Goal: Task Accomplishment & Management: Complete application form

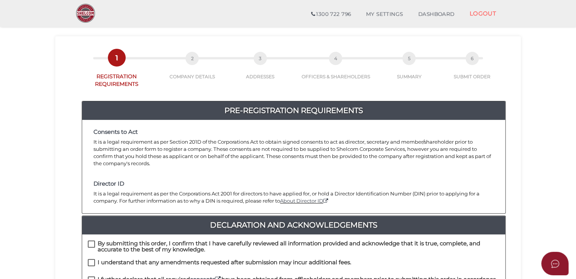
scroll to position [38, 0]
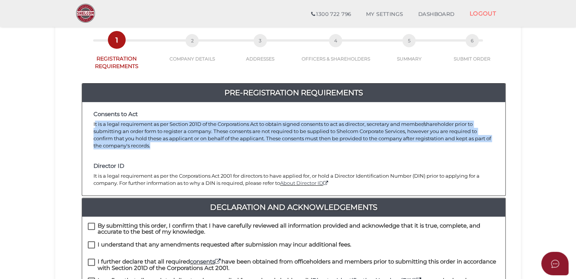
drag, startPoint x: 97, startPoint y: 117, endPoint x: 445, endPoint y: 139, distance: 348.5
click at [445, 139] on p "It is a legal requirement as per Section 201D of the Corporations Act to obtain…" at bounding box center [293, 135] width 400 height 28
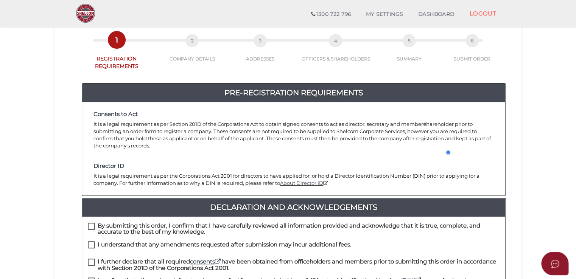
drag, startPoint x: 172, startPoint y: 150, endPoint x: 145, endPoint y: 155, distance: 28.0
click at [171, 151] on div "Consents to Act It is a legal requirement as per Section 201D of the Corporatio…" at bounding box center [293, 148] width 423 height 93
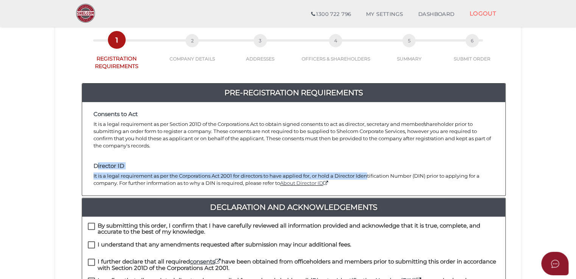
drag, startPoint x: 98, startPoint y: 157, endPoint x: 374, endPoint y: 171, distance: 275.6
click at [374, 171] on div "Director ID It is a legal requirement as per the Corporations Act 2001 for dire…" at bounding box center [293, 175] width 411 height 24
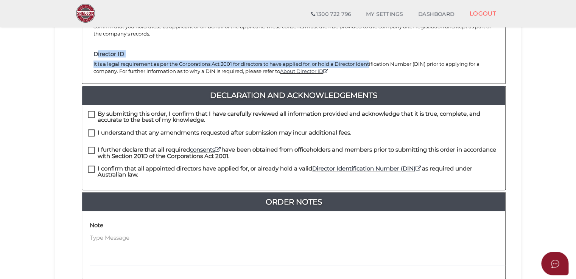
scroll to position [151, 0]
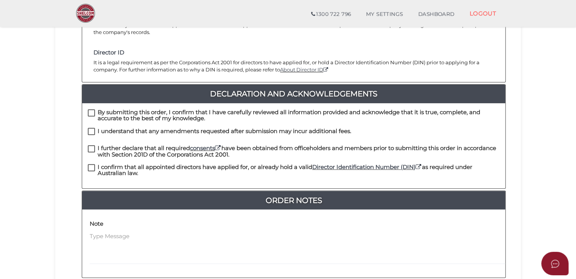
click at [89, 109] on label "By submitting this order, I confirm that I have carefully reviewed all informat…" at bounding box center [293, 113] width 411 height 9
checkbox input "true"
click at [92, 128] on label "I understand that any amendments requested after submission may incur additiona…" at bounding box center [219, 132] width 263 height 9
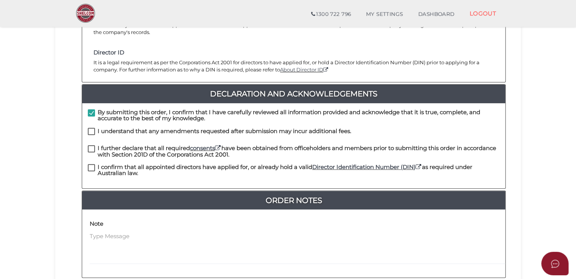
checkbox input "true"
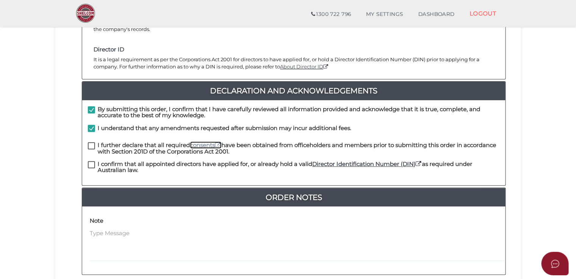
scroll to position [118, 0]
